Goal: Task Accomplishment & Management: Manage account settings

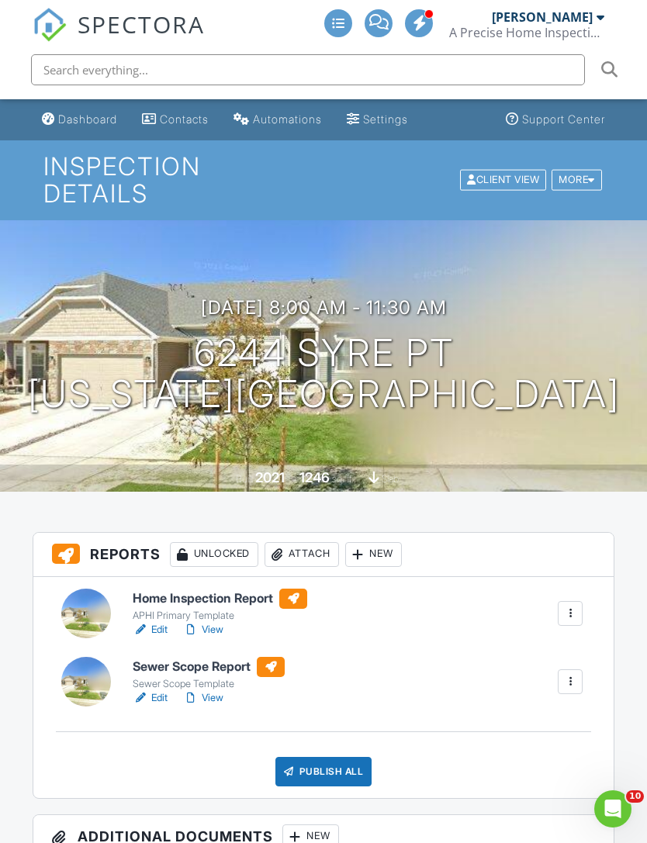
click at [100, 132] on link "Dashboard" at bounding box center [80, 119] width 88 height 29
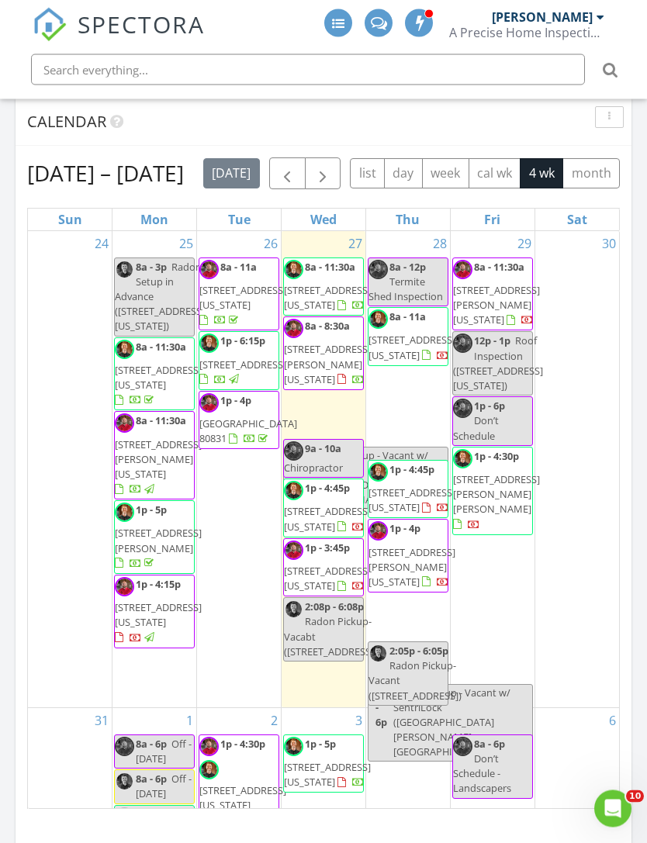
scroll to position [1099, 0]
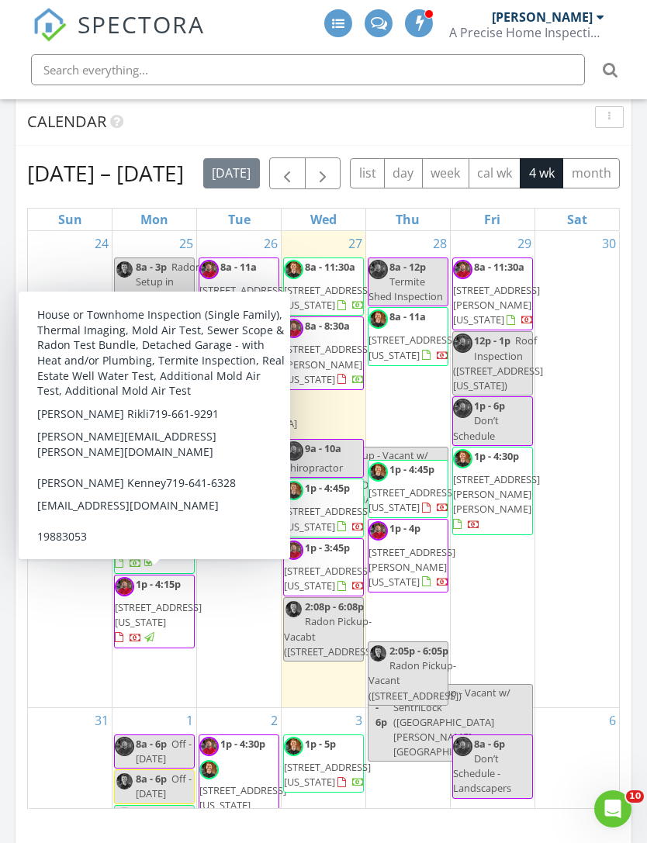
click at [135, 555] on span "14820 Spiritwood Loop, Elbert 80106" at bounding box center [158, 540] width 87 height 29
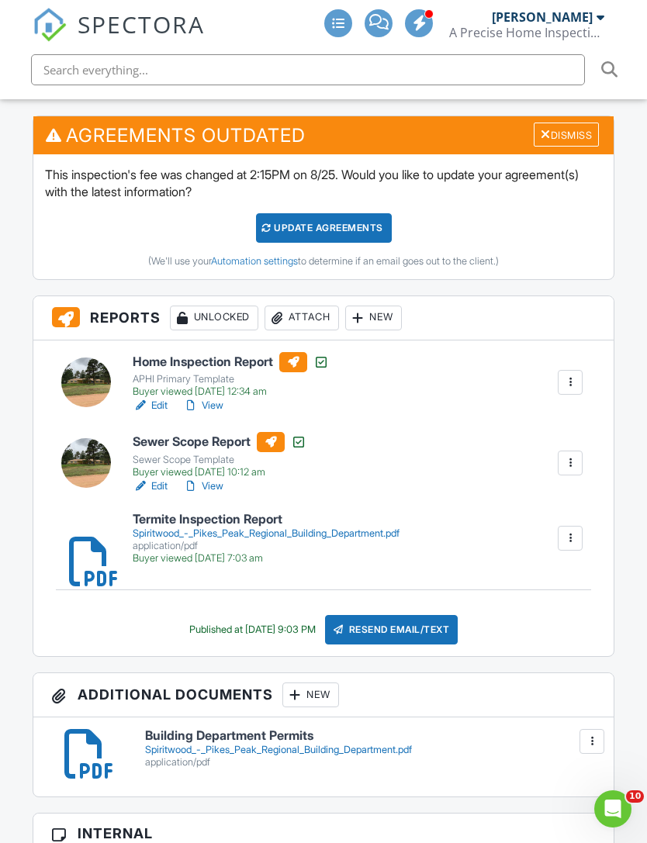
click at [571, 531] on div at bounding box center [570, 539] width 16 height 16
click at [578, 572] on link "Delete" at bounding box center [559, 580] width 57 height 17
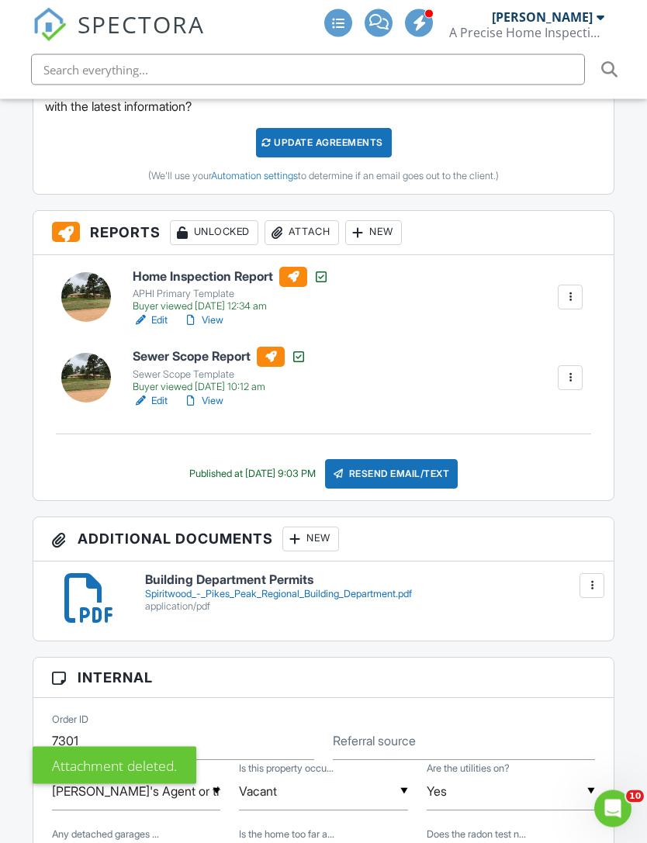
click at [319, 221] on div "Attach" at bounding box center [302, 233] width 74 height 25
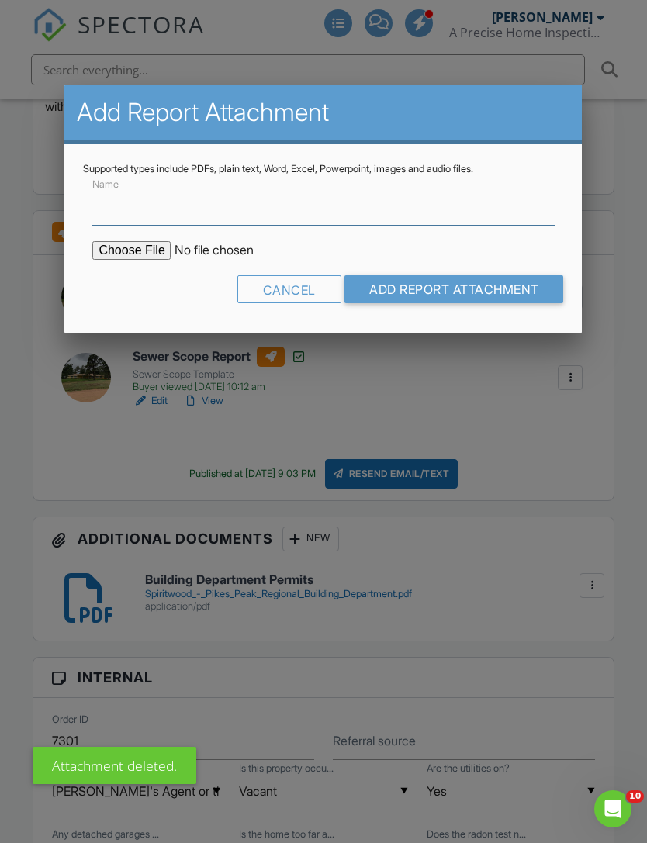
click at [377, 220] on input "Name" at bounding box center [323, 207] width 462 height 38
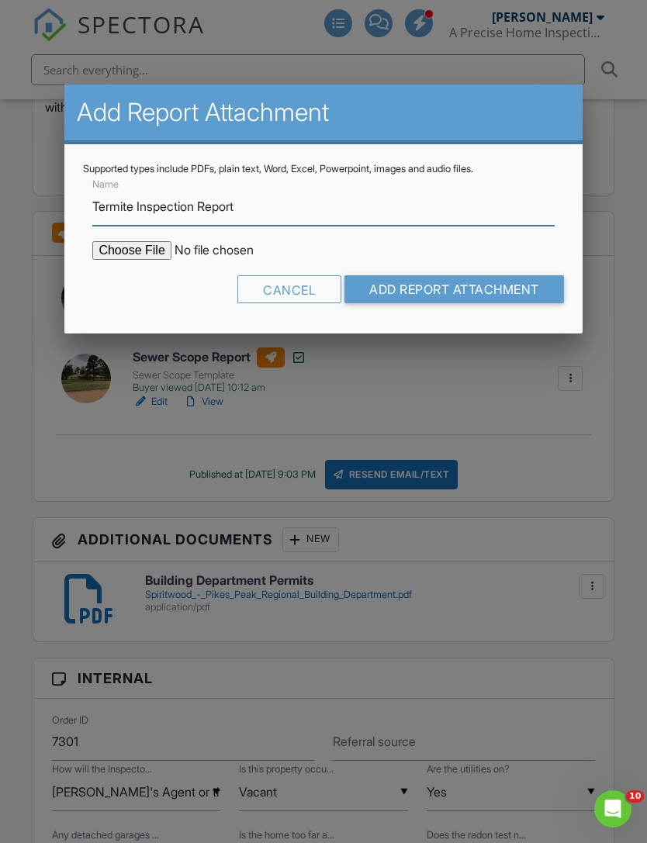
type input "Termite Inspection Report"
click at [109, 259] on input "file" at bounding box center [224, 250] width 264 height 19
type input "C:\fakepath\14820 Spiritwood Lp.pdf"
click at [508, 285] on input "Add Report Attachment" at bounding box center [454, 289] width 220 height 28
